Goal: Task Accomplishment & Management: Use online tool/utility

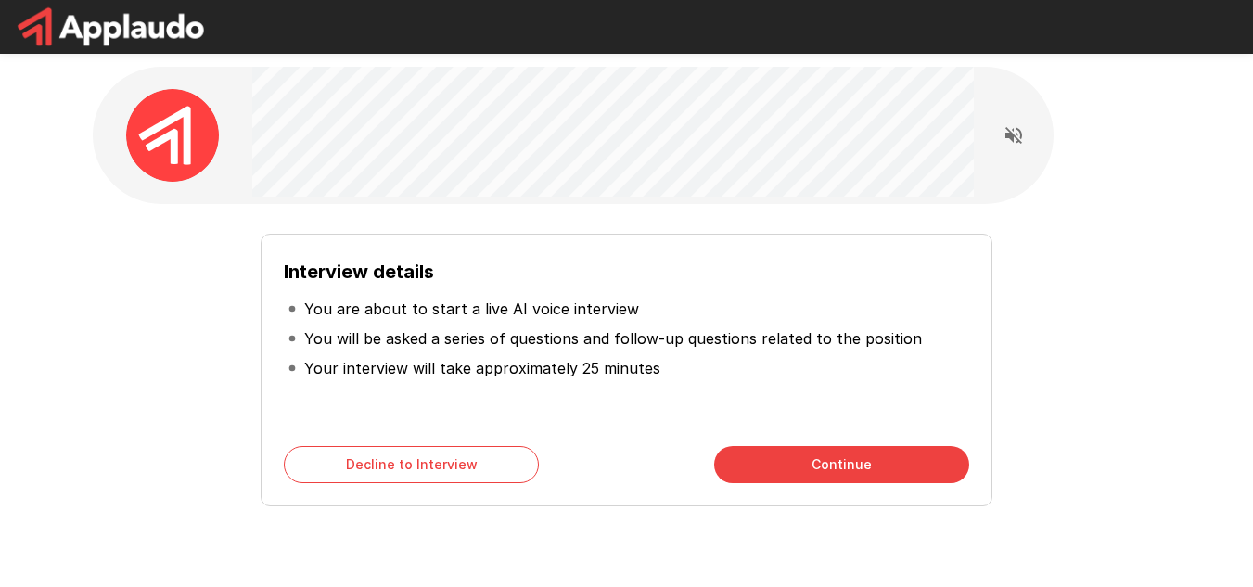
click at [835, 468] on button "Continue" at bounding box center [841, 464] width 255 height 37
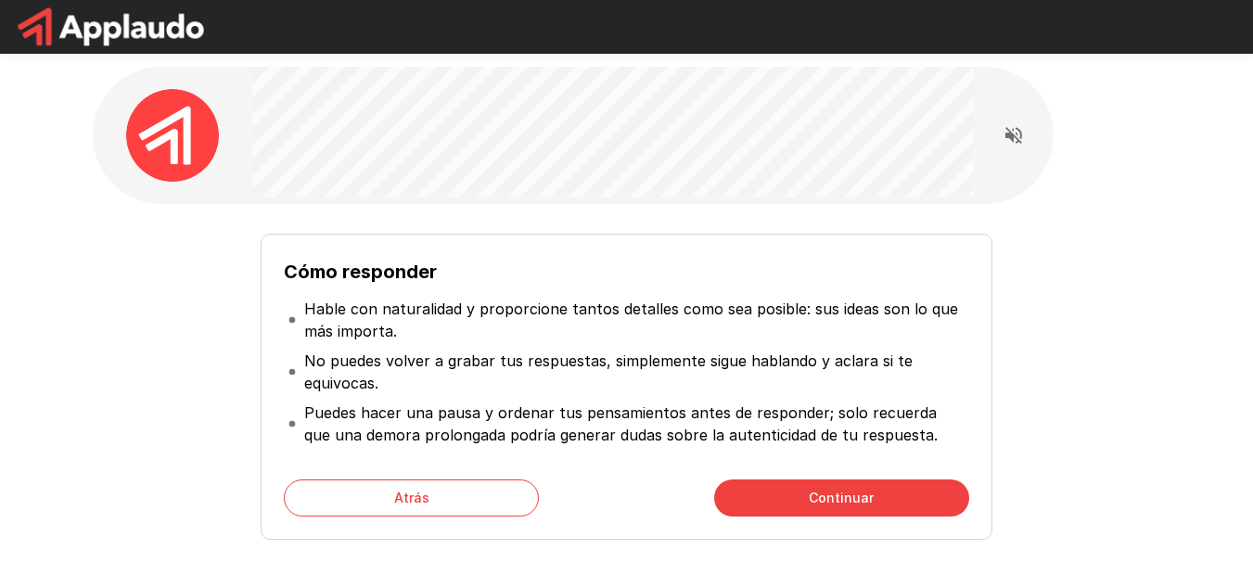
click at [454, 464] on div "Cómo responder Hable con naturalidad y proporcione tantos detalles como sea pos…" at bounding box center [626, 387] width 731 height 306
click at [435, 497] on button "Atrás" at bounding box center [411, 498] width 255 height 37
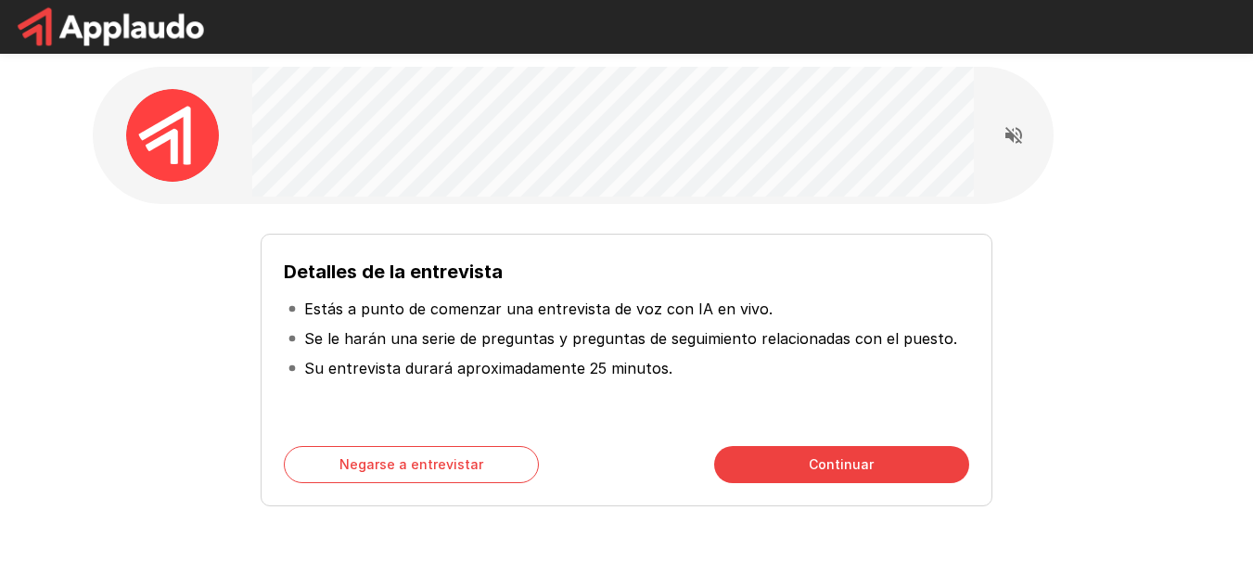
click at [910, 470] on button "Continuar" at bounding box center [841, 464] width 255 height 37
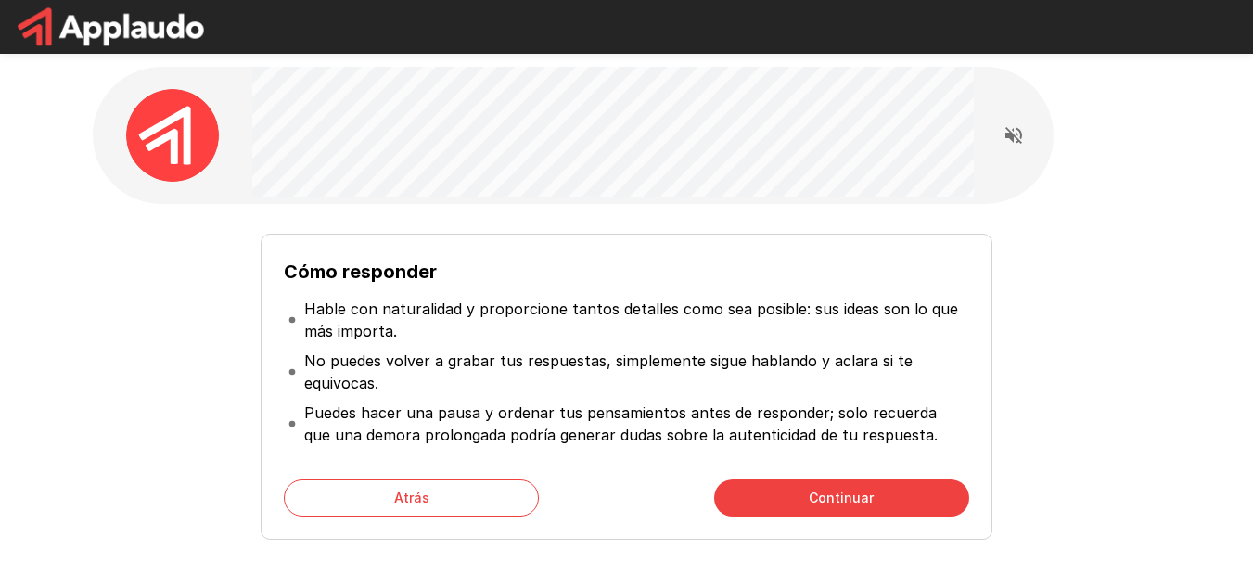
click at [909, 523] on div "Cómo responder Hable con naturalidad y proporcione tantos detalles como sea pos…" at bounding box center [626, 387] width 731 height 306
click at [936, 496] on button "Continuar" at bounding box center [841, 498] width 255 height 37
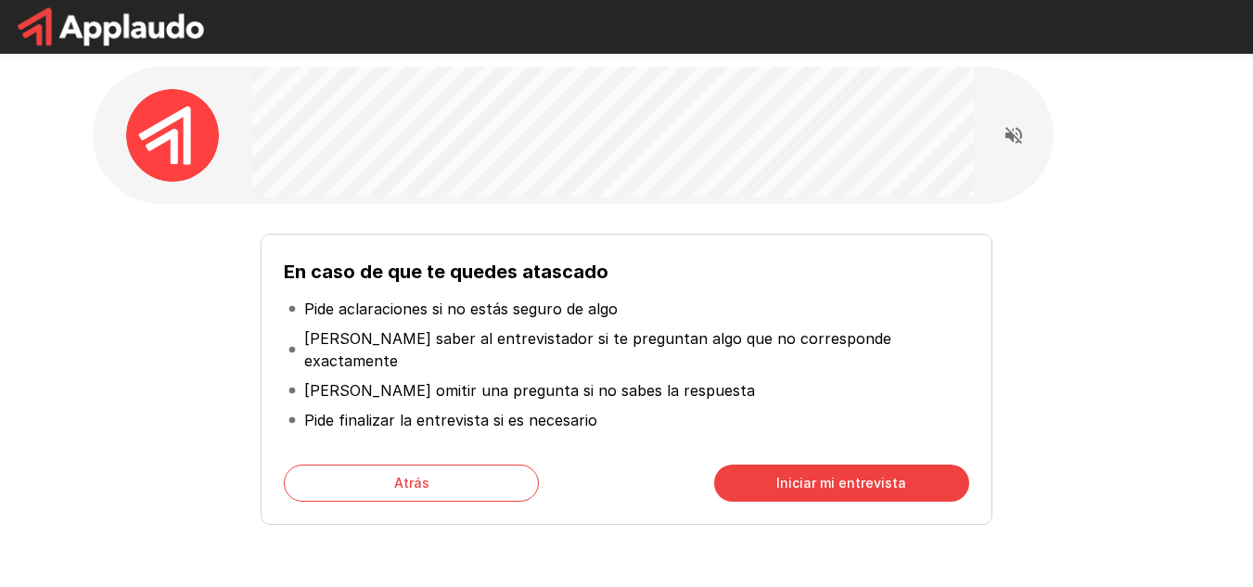
click at [317, 427] on div "En caso de que te quedes atascado Pide aclaraciones si no estás seguro de algo …" at bounding box center [626, 379] width 731 height 291
click at [356, 465] on button "Atrás" at bounding box center [411, 483] width 255 height 37
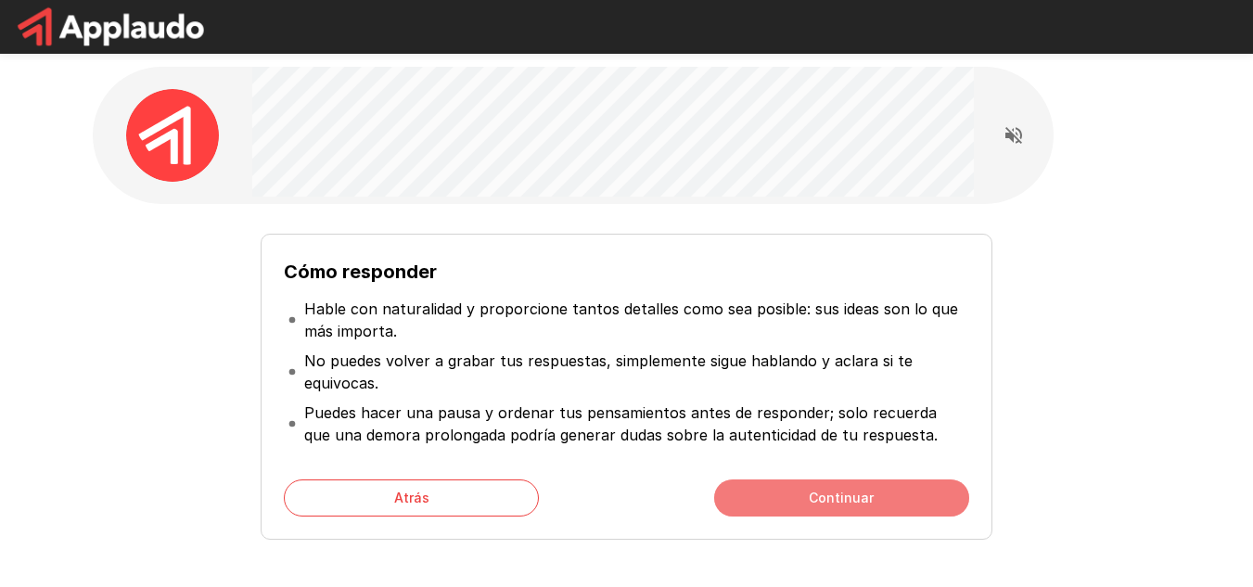
click at [809, 494] on button "Continuar" at bounding box center [841, 498] width 255 height 37
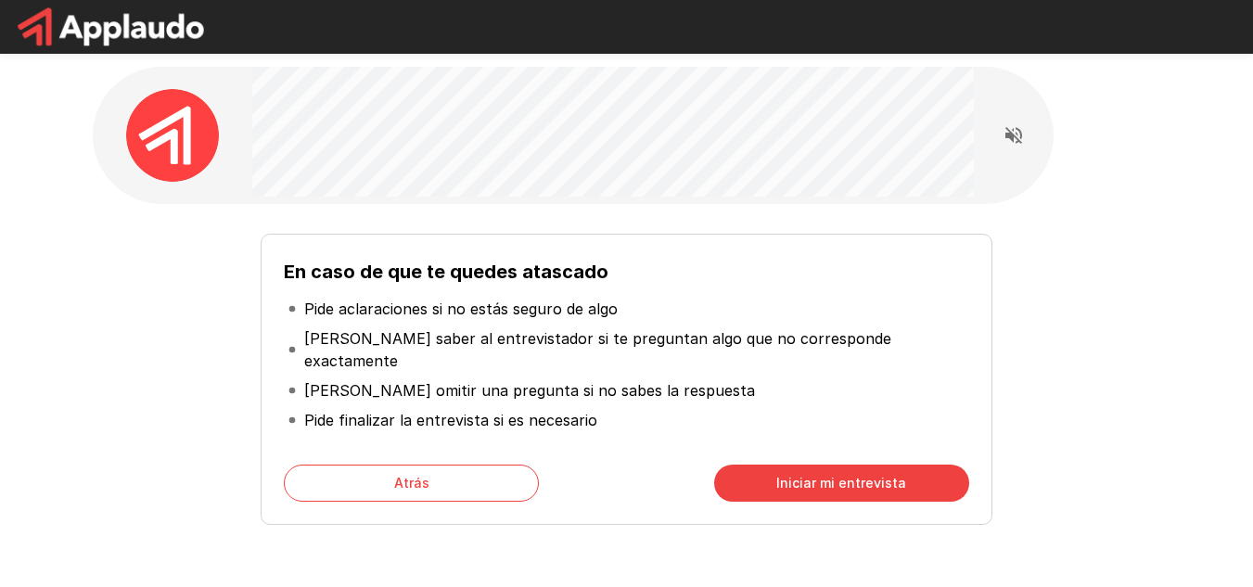
click at [404, 472] on font "Atrás" at bounding box center [411, 482] width 35 height 23
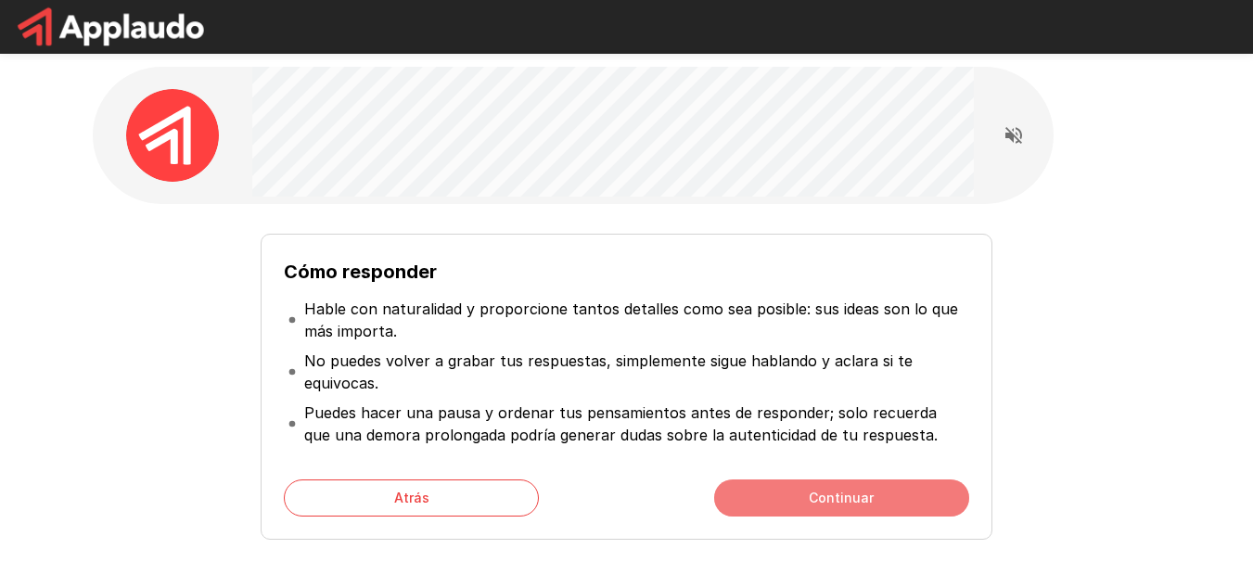
click at [892, 484] on button "Continuar" at bounding box center [841, 498] width 255 height 37
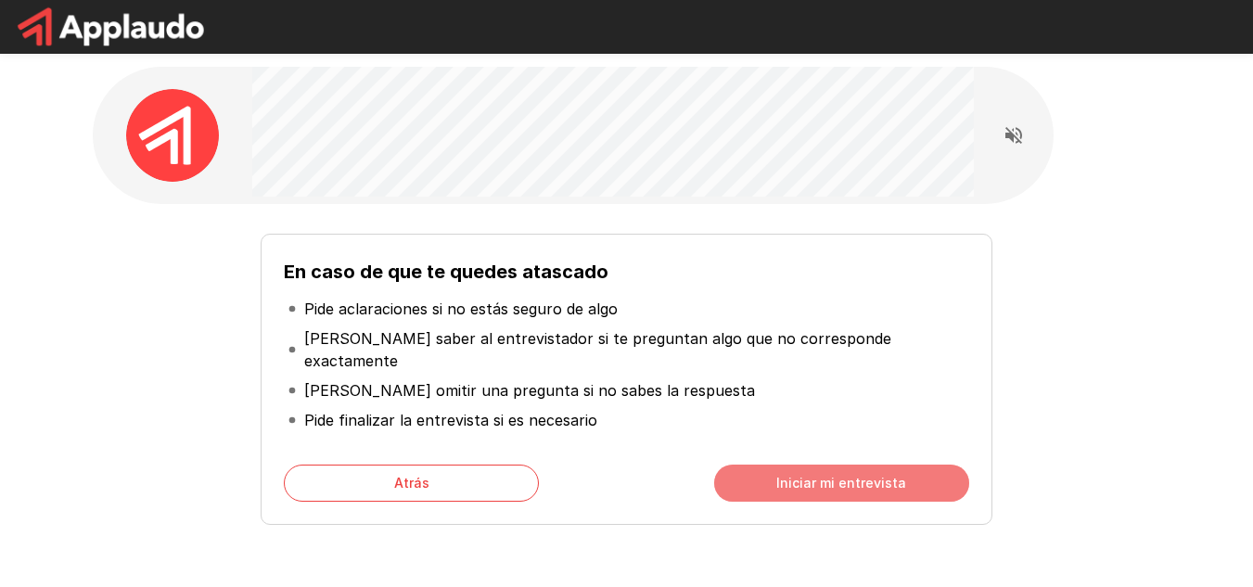
click at [925, 465] on button "Iniciar mi entrevista" at bounding box center [841, 483] width 255 height 37
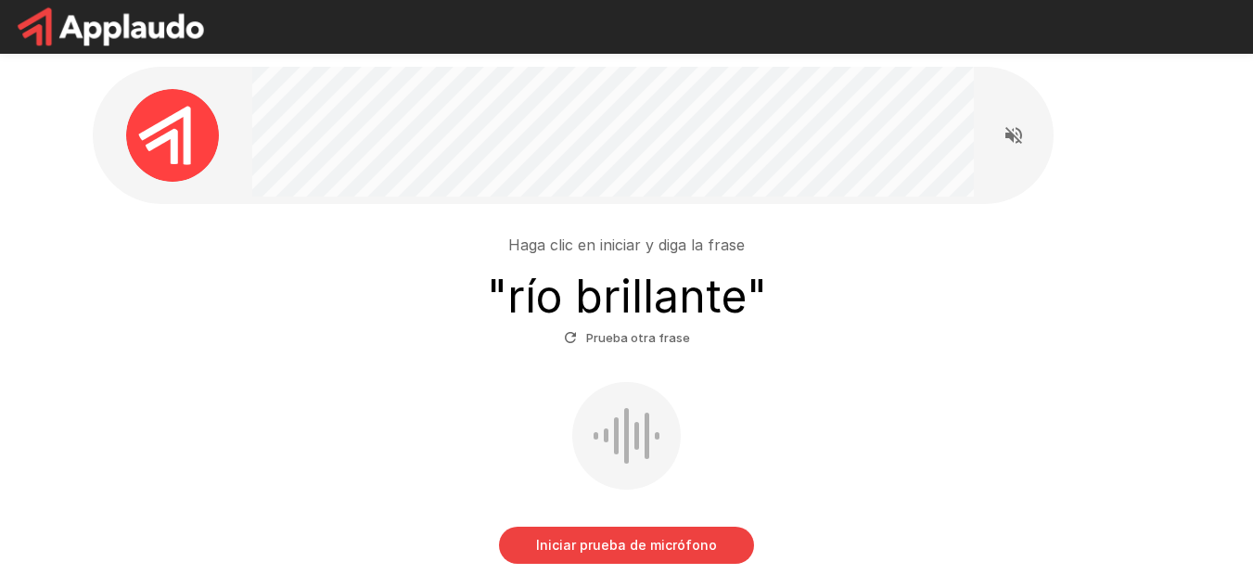
click at [571, 338] on icon "button" at bounding box center [570, 337] width 17 height 17
click at [1120, 109] on div "Haga clic en iniciar y diga la frase " océano azul " Prueba otra frase Iniciar …" at bounding box center [626, 360] width 1113 height 720
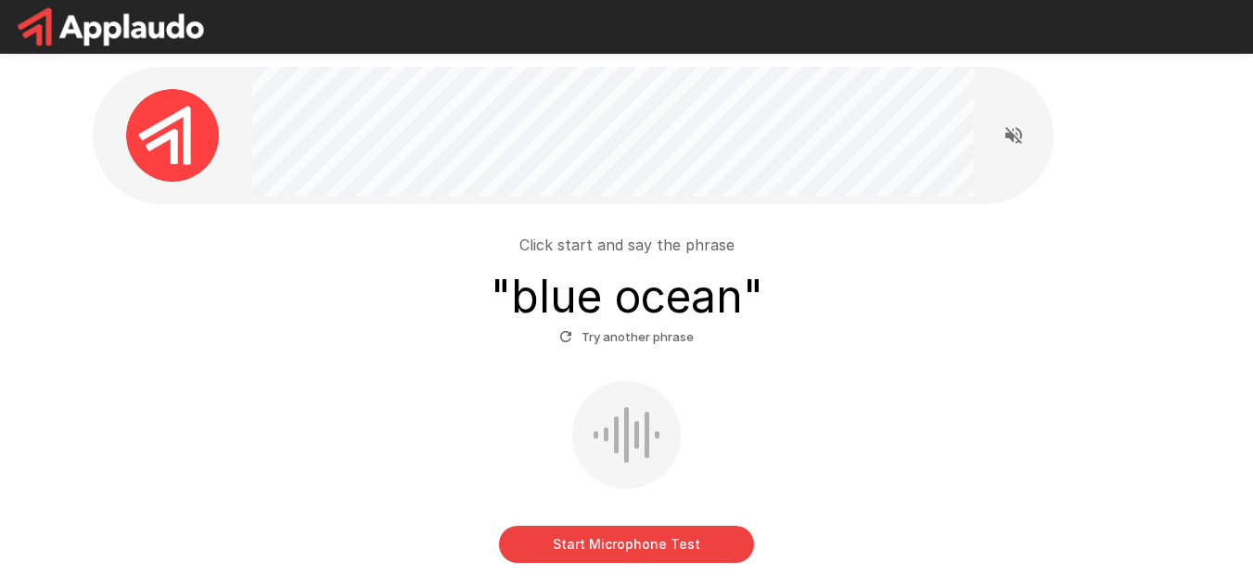
click at [641, 291] on h3 "" blue ocean "" at bounding box center [627, 297] width 273 height 52
click at [605, 547] on button "Start Microphone Test" at bounding box center [626, 544] width 255 height 37
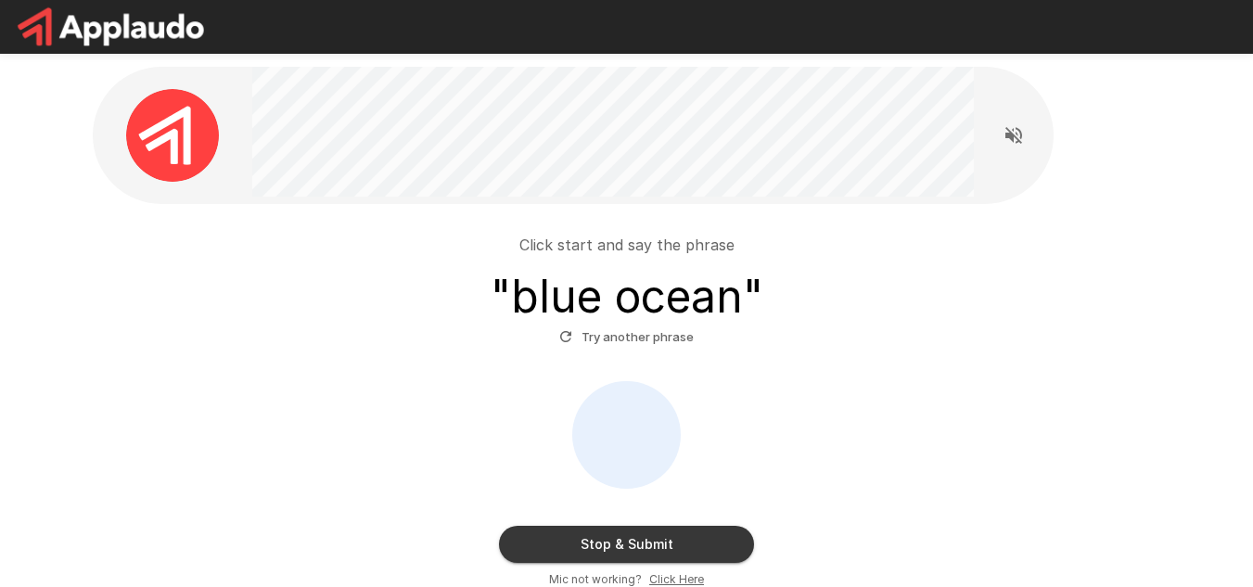
click at [658, 553] on button "Stop & Submit" at bounding box center [626, 544] width 255 height 37
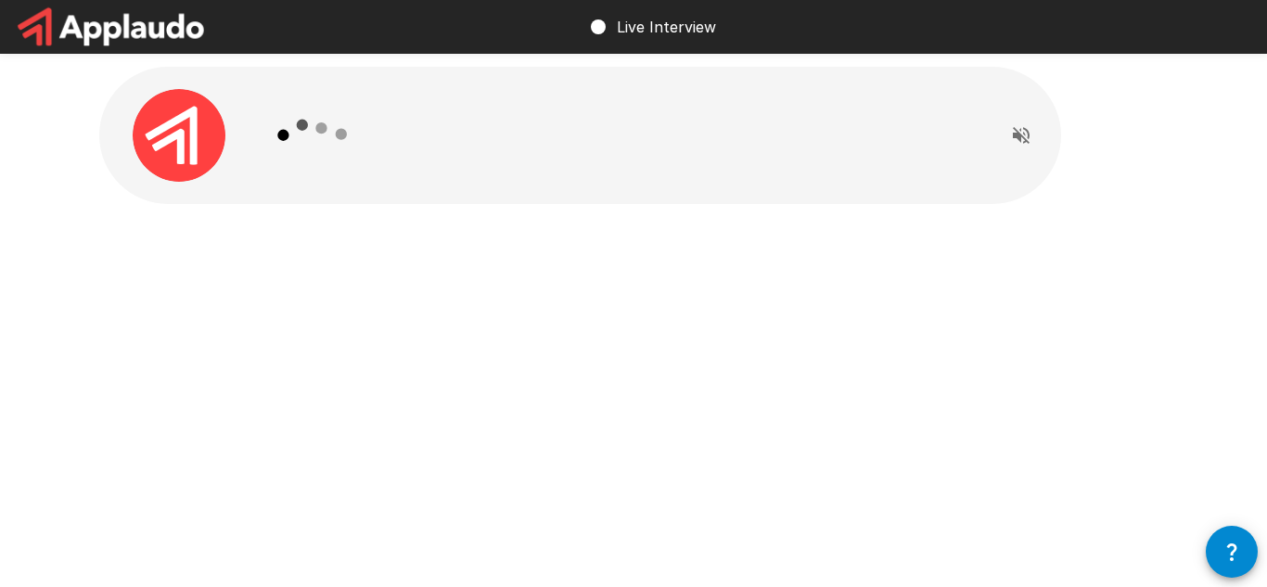
click at [1019, 132] on icon "Read questions aloud" at bounding box center [1021, 135] width 22 height 22
drag, startPoint x: 59, startPoint y: 113, endPoint x: 116, endPoint y: 101, distance: 57.8
click at [59, 112] on div at bounding box center [633, 176] width 1267 height 352
